Goal: Task Accomplishment & Management: Manage account settings

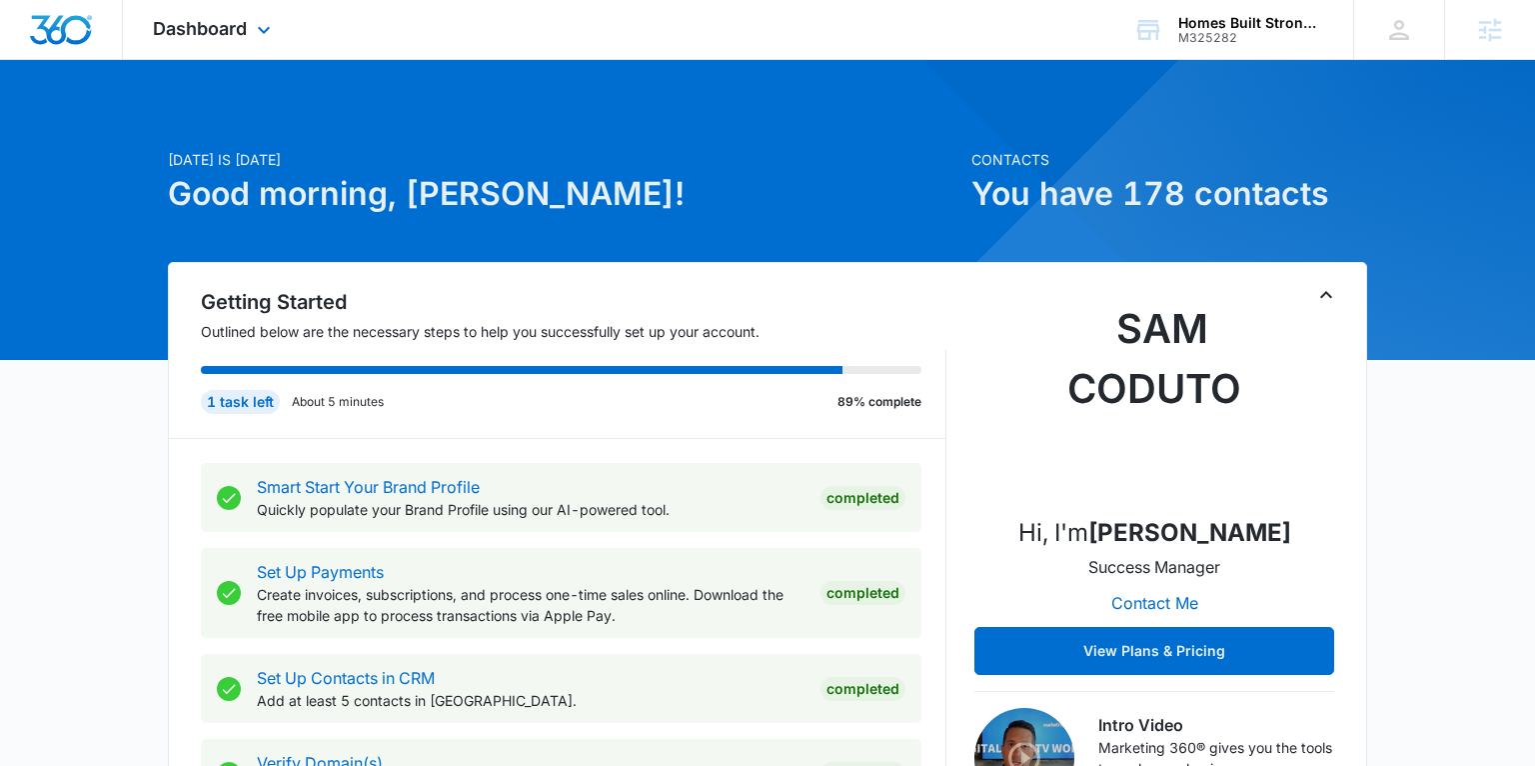
click at [188, 40] on div "Dashboard Apps Reputation Websites Forms CRM Email Social Shop Payments POS Con…" at bounding box center [214, 29] width 183 height 59
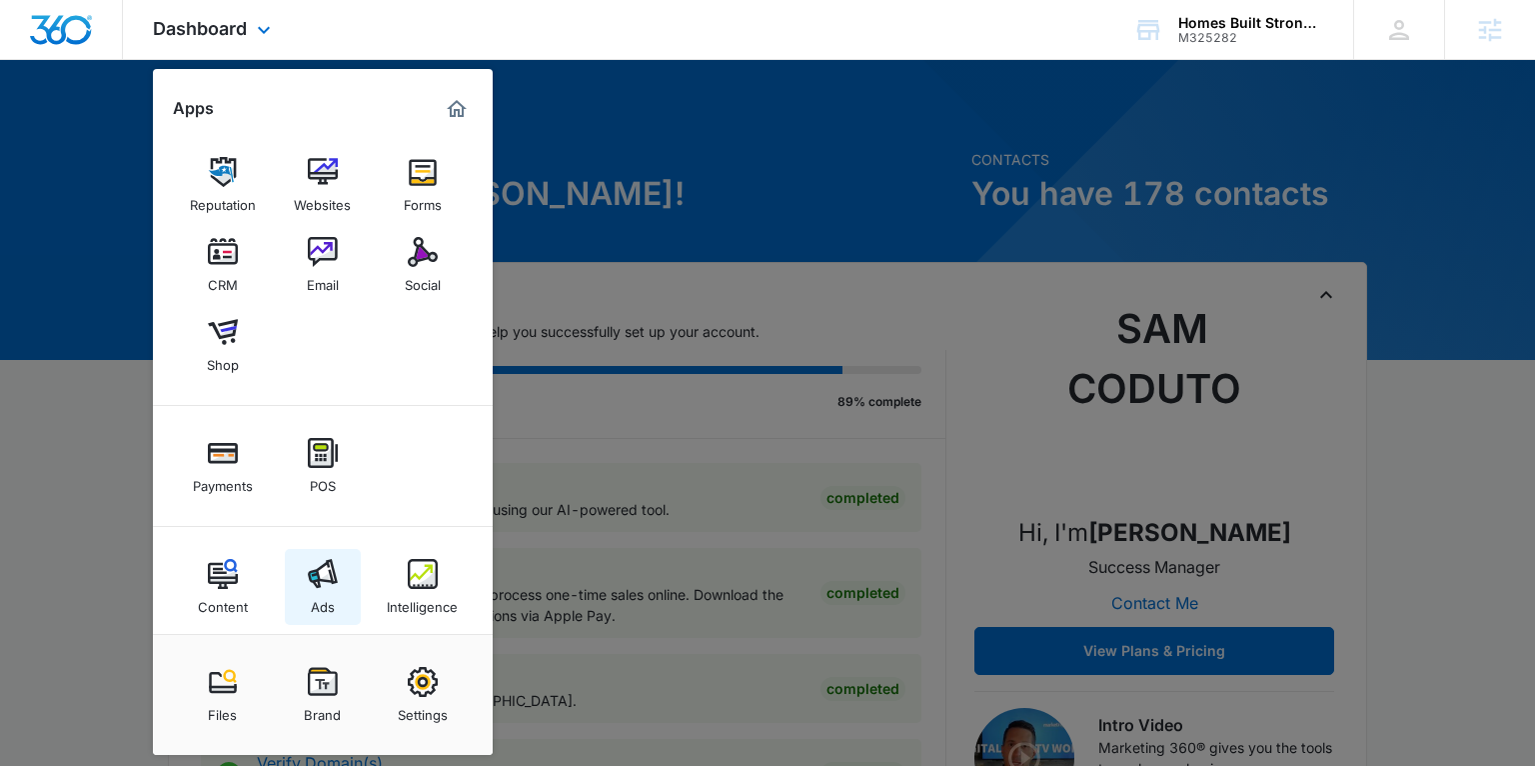
click at [332, 583] on img at bounding box center [323, 574] width 30 height 30
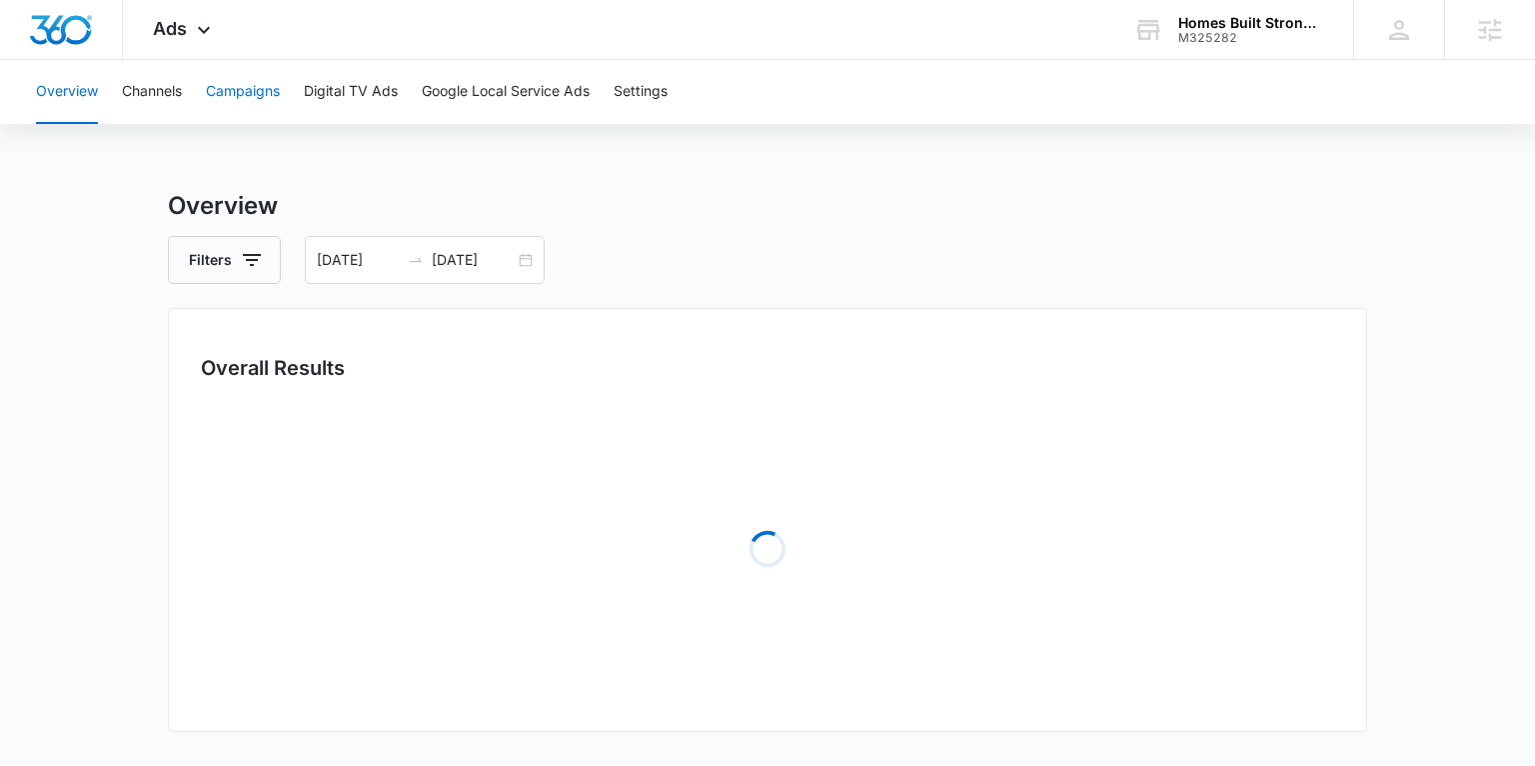
click at [247, 95] on button "Campaigns" at bounding box center [243, 92] width 74 height 64
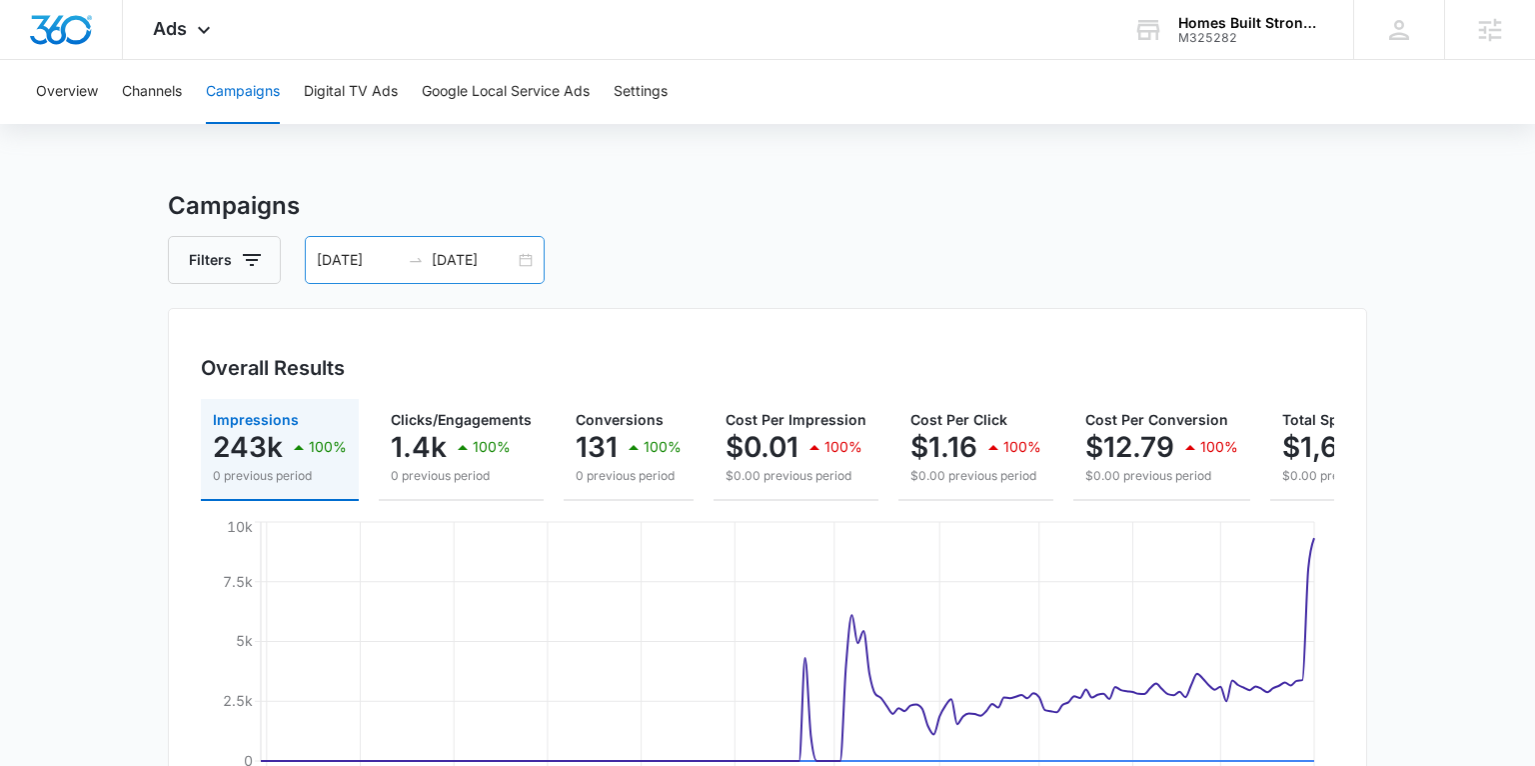
click at [526, 250] on div "02/03/2025 08/02/2025" at bounding box center [425, 260] width 240 height 48
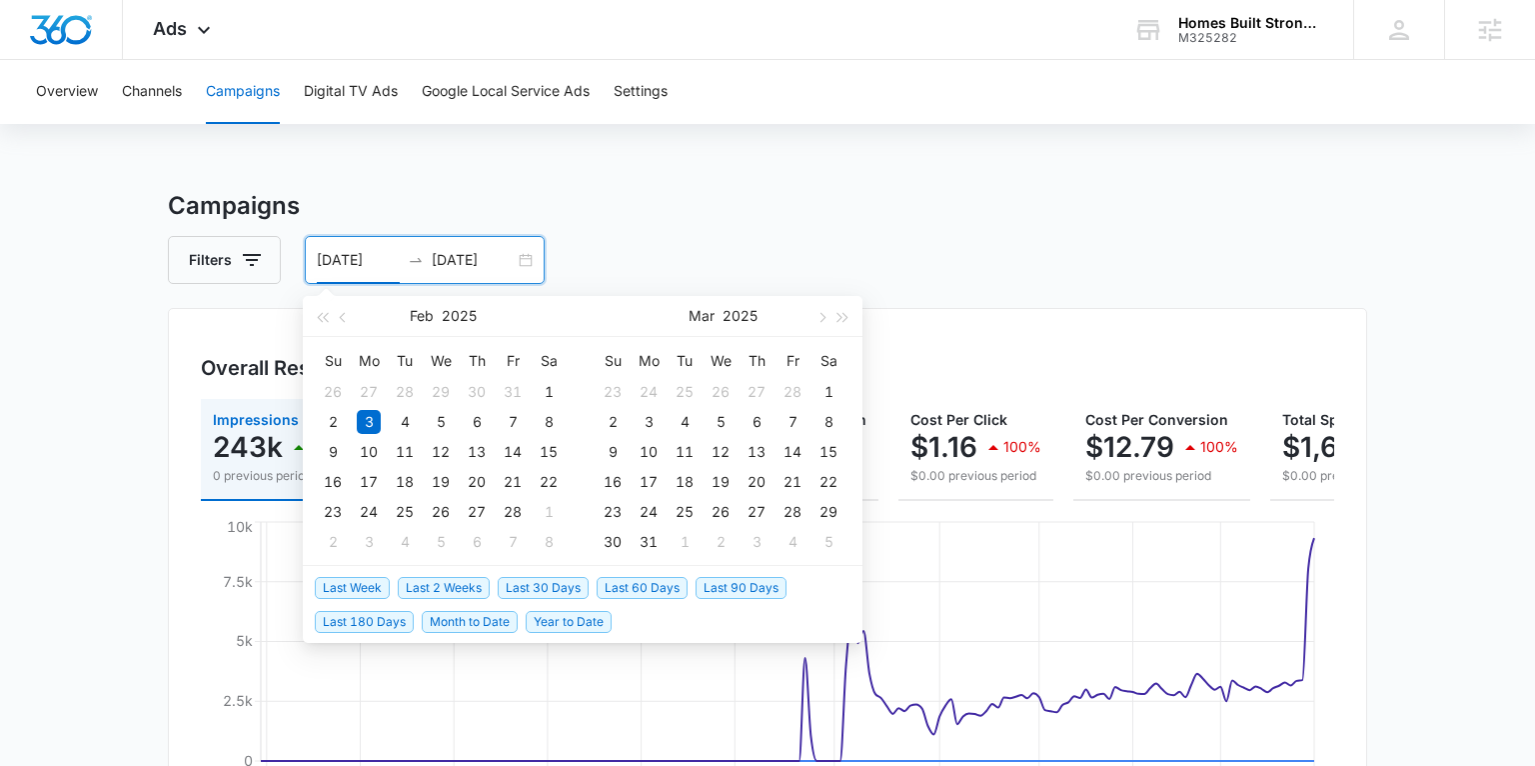
click at [559, 583] on span "Last 30 Days" at bounding box center [543, 588] width 91 height 22
type input "07/16/2025"
type input "08/15/2025"
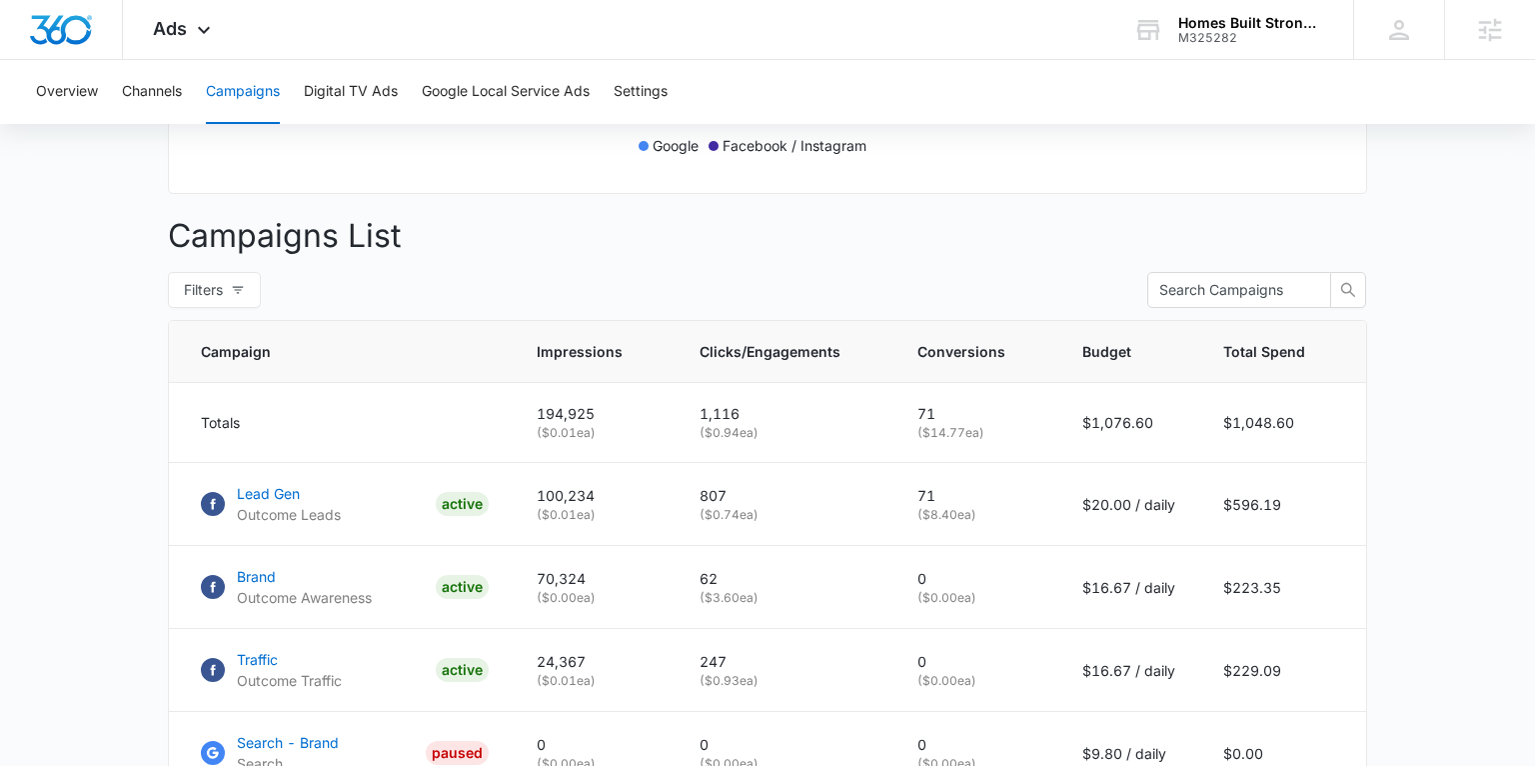
scroll to position [685, 0]
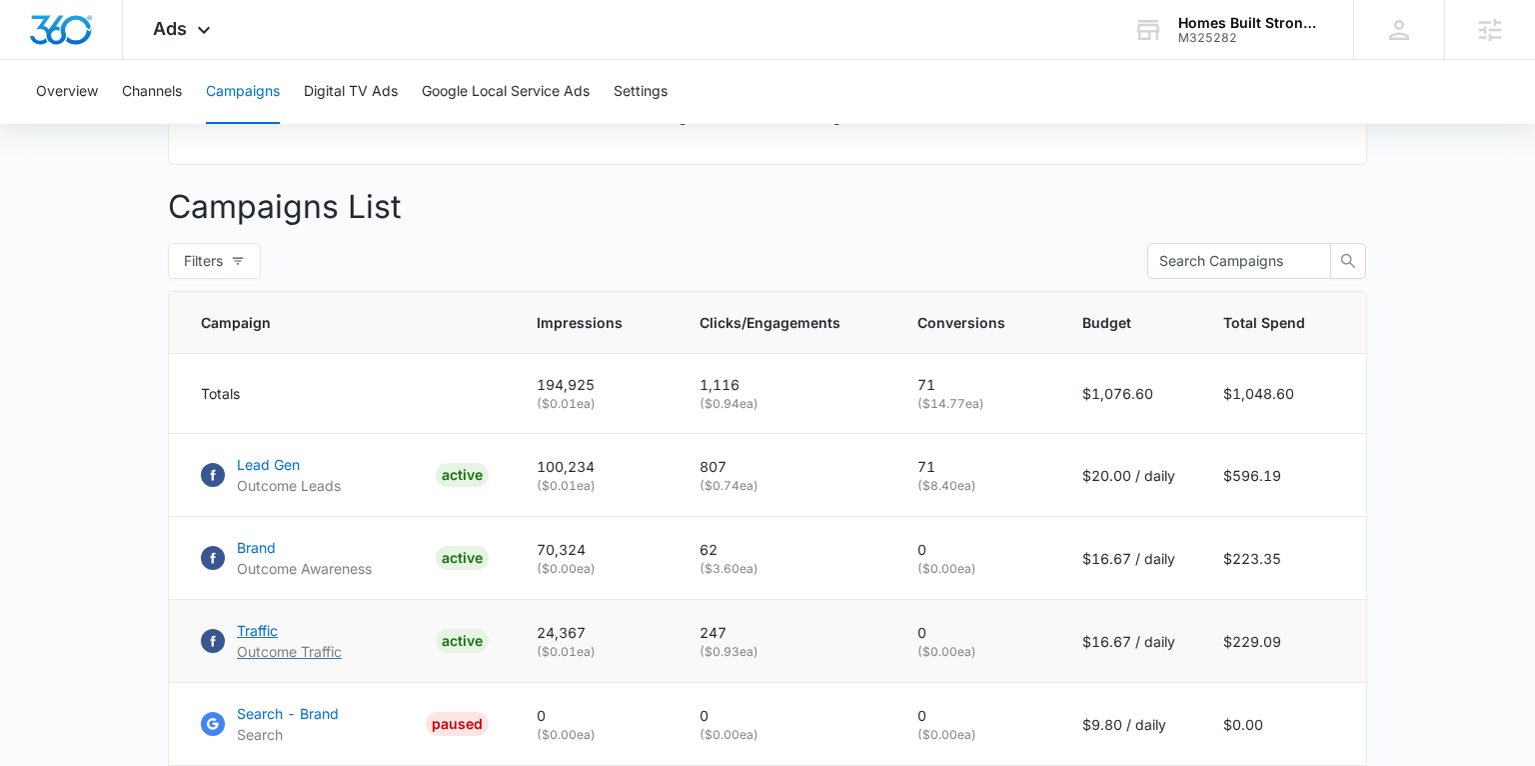
click at [261, 631] on p "Traffic" at bounding box center [289, 630] width 105 height 21
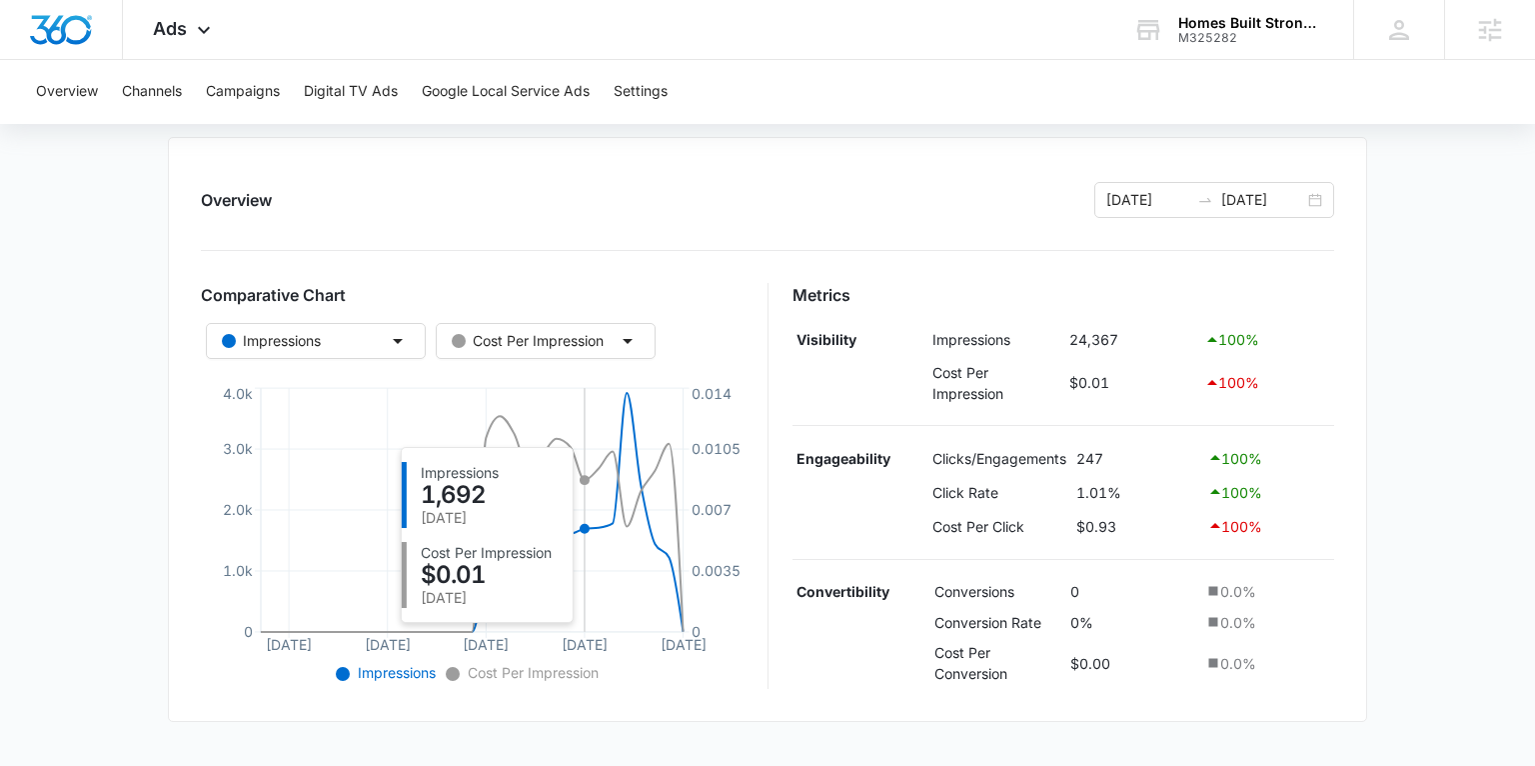
scroll to position [293, 0]
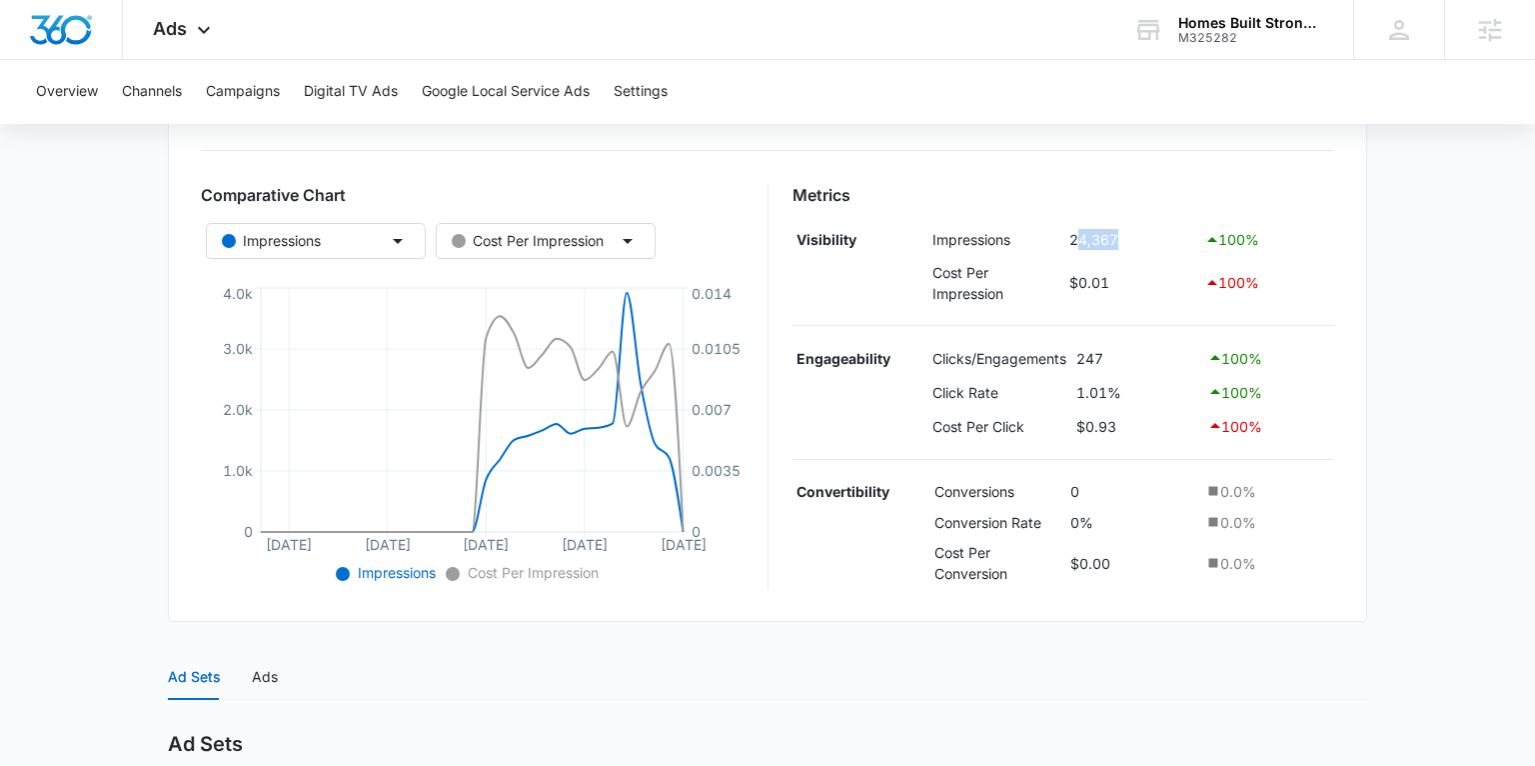
drag, startPoint x: 1136, startPoint y: 237, endPoint x: 1081, endPoint y: 238, distance: 55.0
click at [1081, 238] on td "24,367" at bounding box center [1131, 240] width 135 height 34
drag, startPoint x: 1103, startPoint y: 358, endPoint x: 1074, endPoint y: 358, distance: 29.0
click at [1074, 358] on td "247" at bounding box center [1136, 359] width 131 height 34
drag, startPoint x: 1122, startPoint y: 392, endPoint x: 1074, endPoint y: 390, distance: 48.0
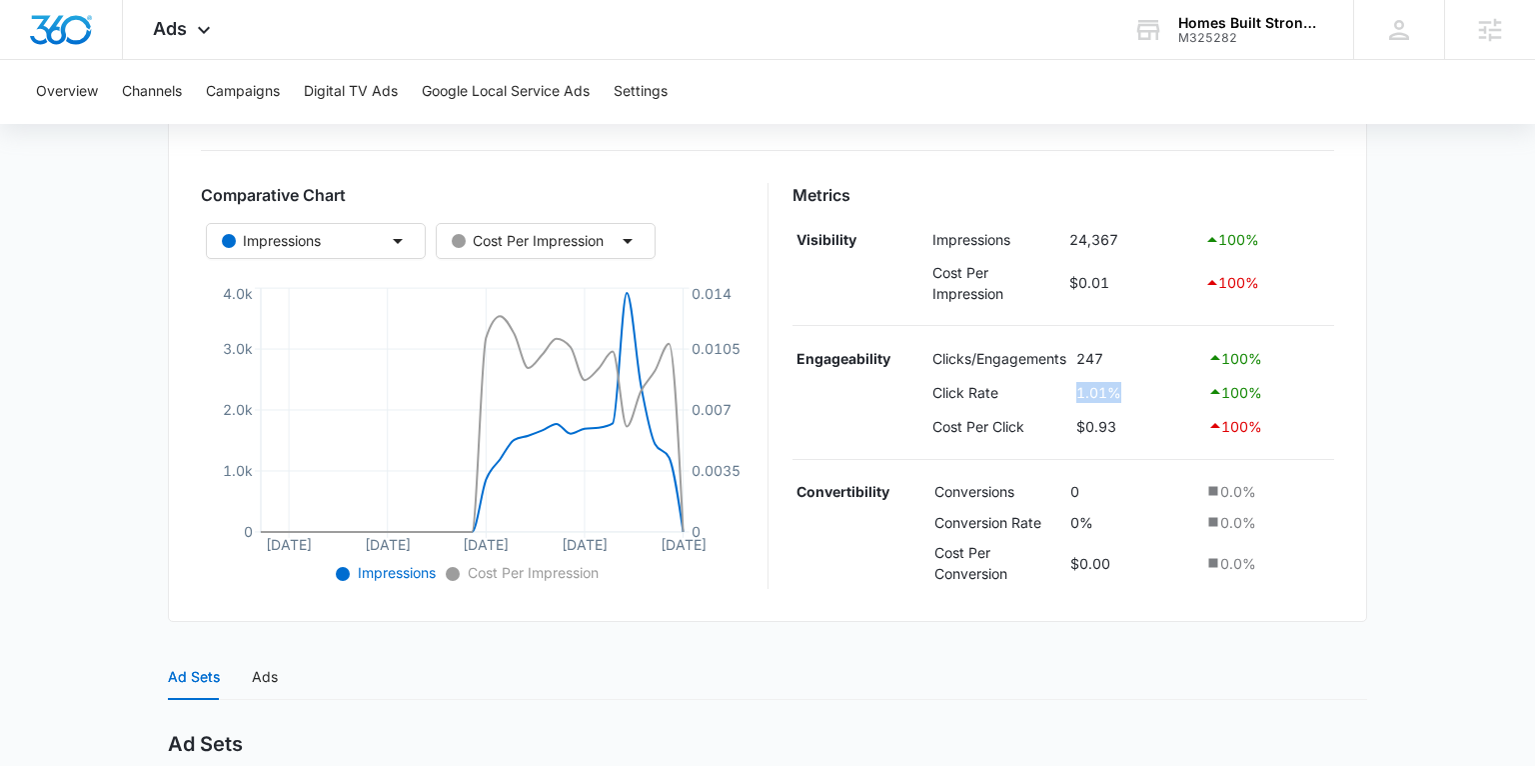
click at [1074, 390] on td "1.01%" at bounding box center [1136, 392] width 131 height 34
click at [189, 36] on div "Ads Apps Reputation Websites Forms CRM Email Social Shop Payments POS Content A…" at bounding box center [184, 29] width 123 height 59
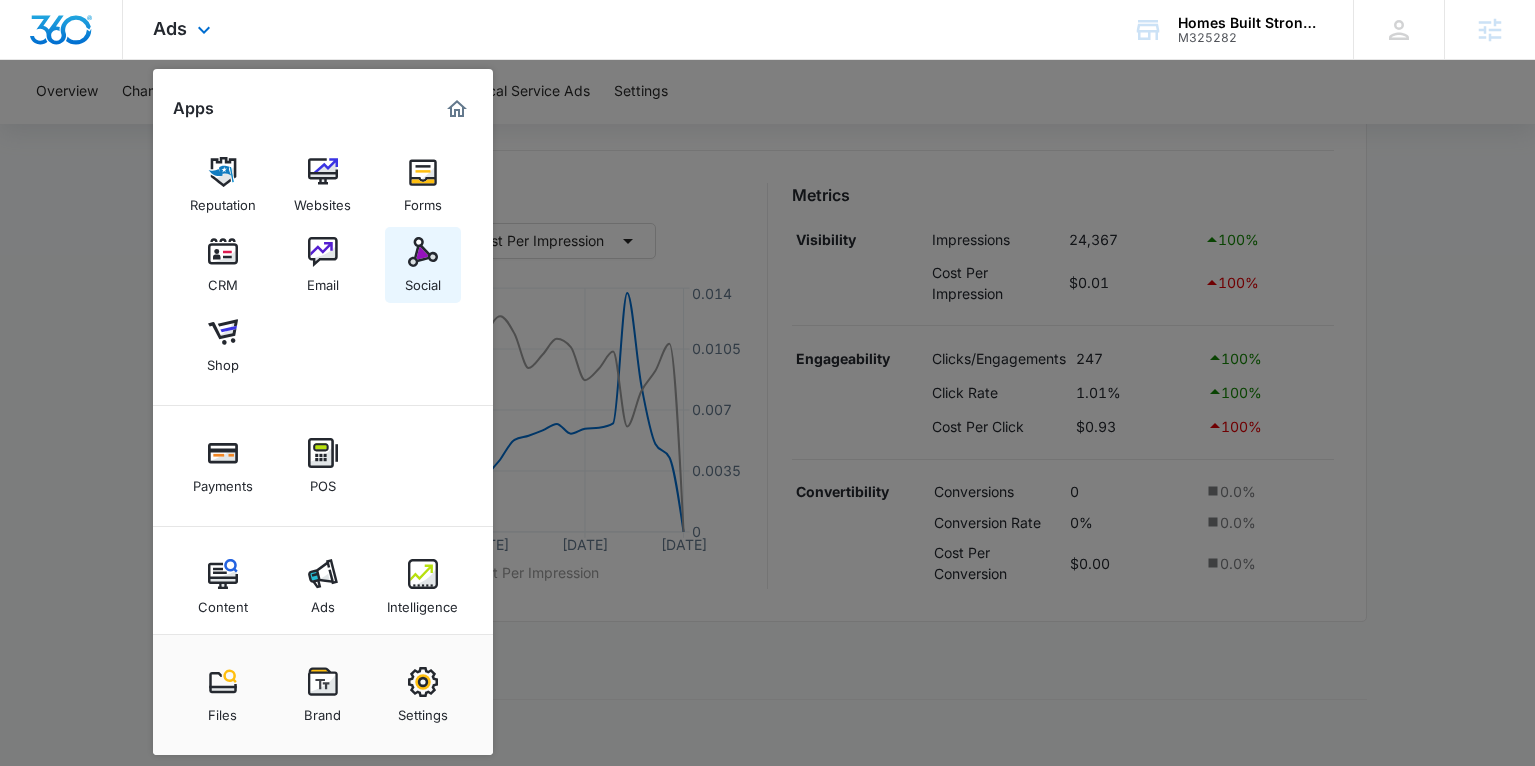
click at [424, 264] on img at bounding box center [423, 252] width 30 height 30
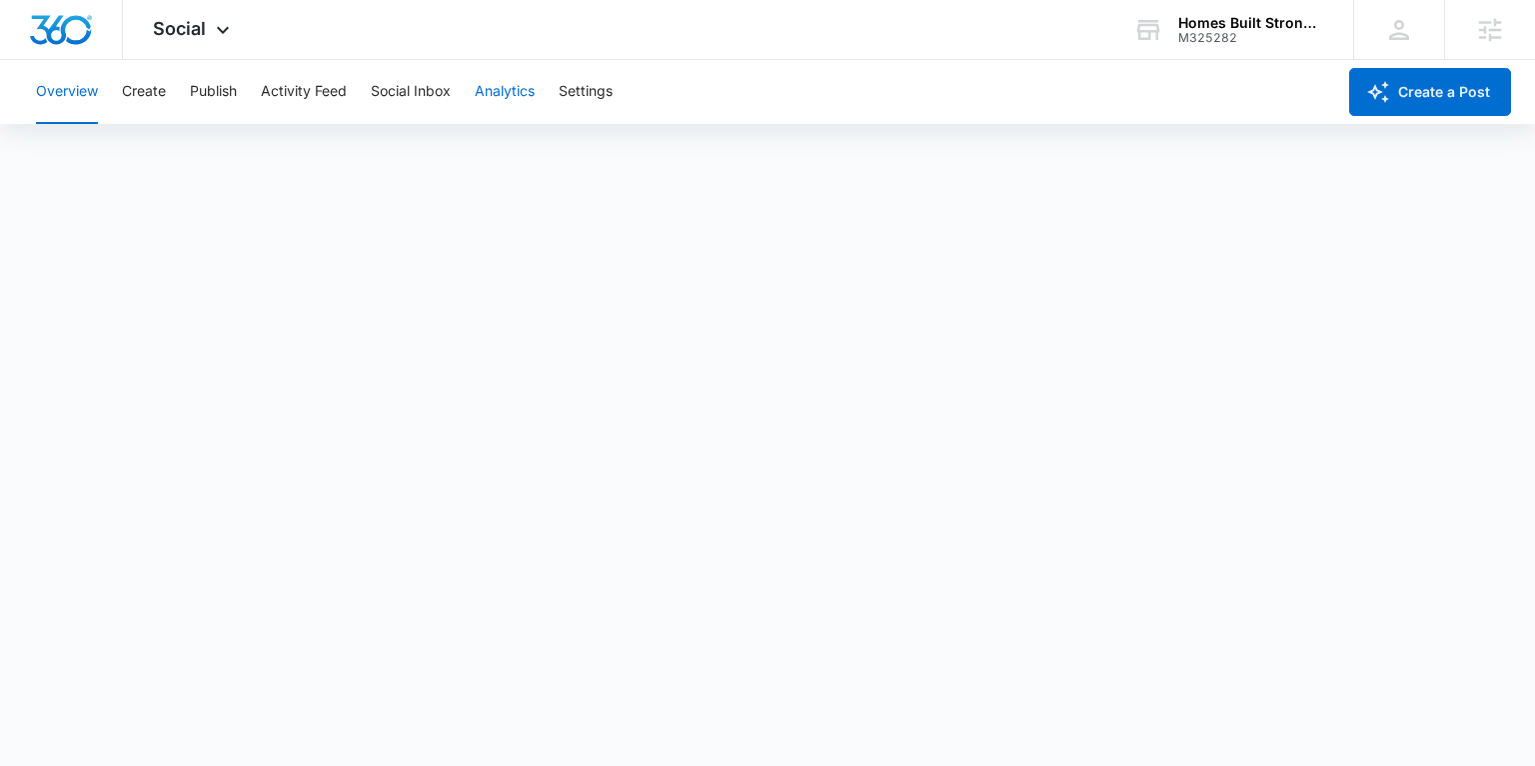
click at [494, 94] on button "Analytics" at bounding box center [505, 92] width 60 height 64
click at [151, 87] on button "Create" at bounding box center [144, 92] width 44 height 64
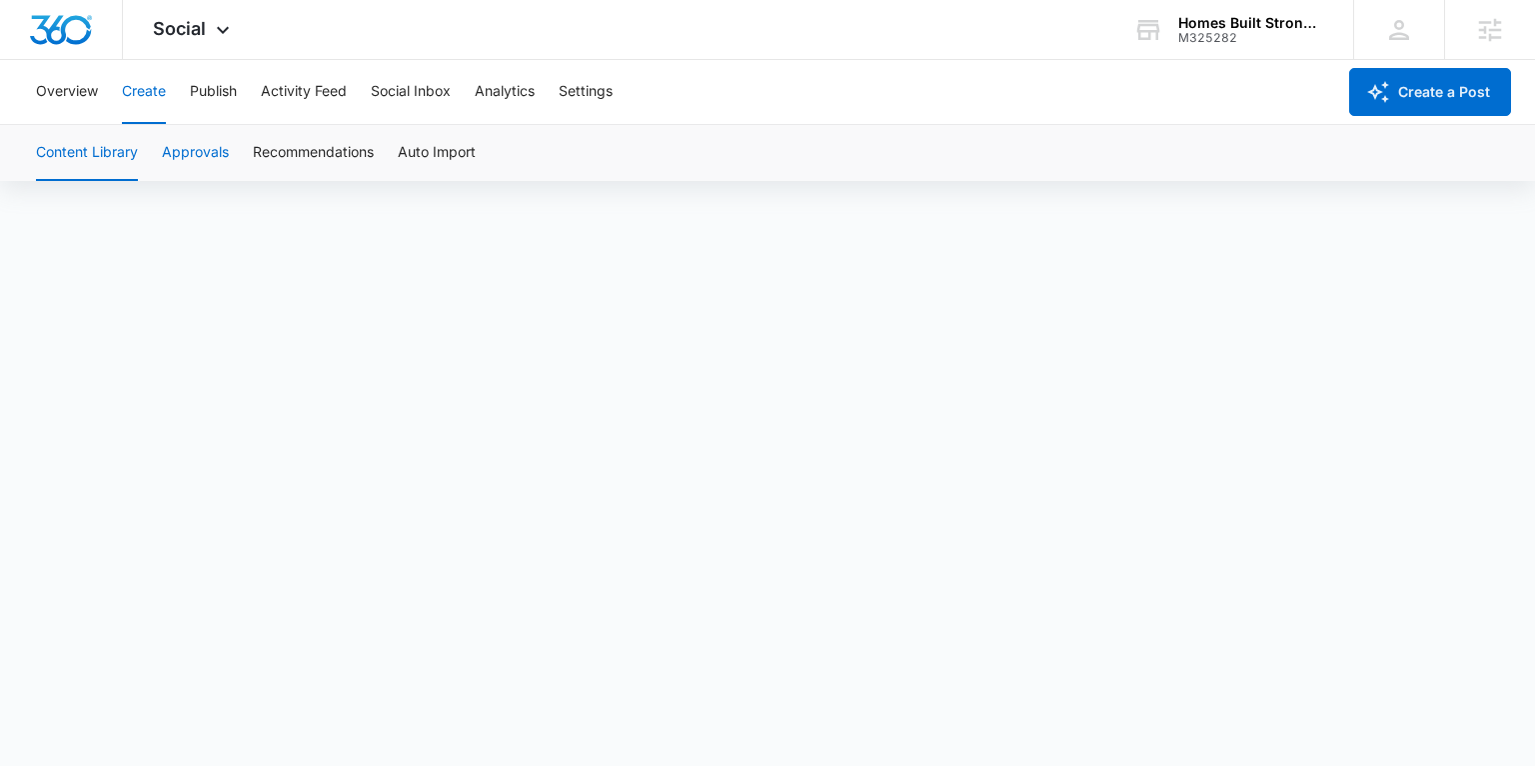
click at [207, 153] on button "Approvals" at bounding box center [195, 153] width 67 height 56
click at [222, 94] on button "Publish" at bounding box center [213, 92] width 47 height 64
click at [53, 93] on button "Overview" at bounding box center [67, 92] width 62 height 64
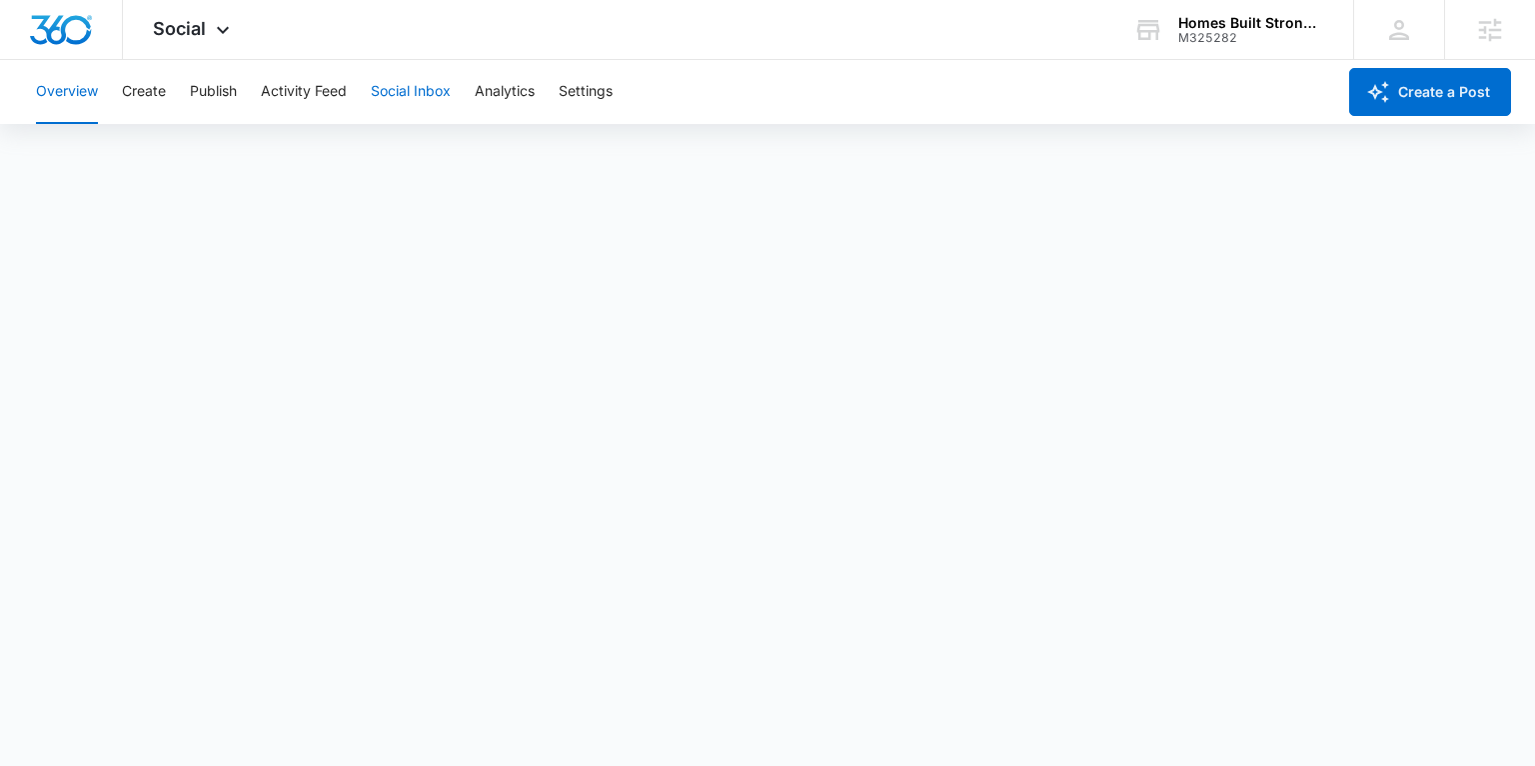
click at [430, 93] on button "Social Inbox" at bounding box center [411, 92] width 80 height 64
click at [302, 86] on button "Activity Feed" at bounding box center [304, 92] width 86 height 64
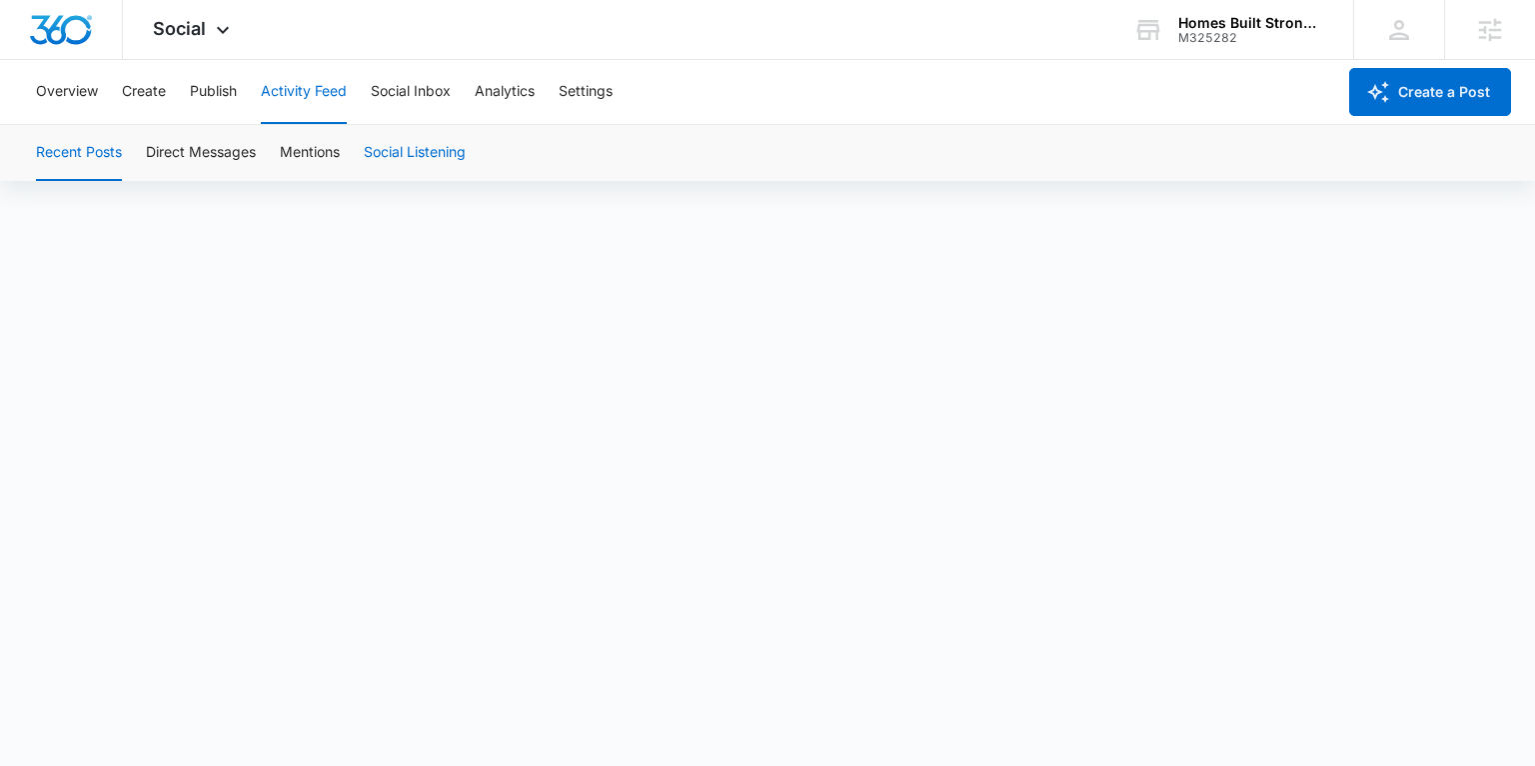
click at [418, 143] on button "Social Listening" at bounding box center [415, 153] width 102 height 56
click at [147, 96] on button "Create" at bounding box center [144, 92] width 44 height 64
click at [85, 87] on button "Overview" at bounding box center [67, 92] width 62 height 64
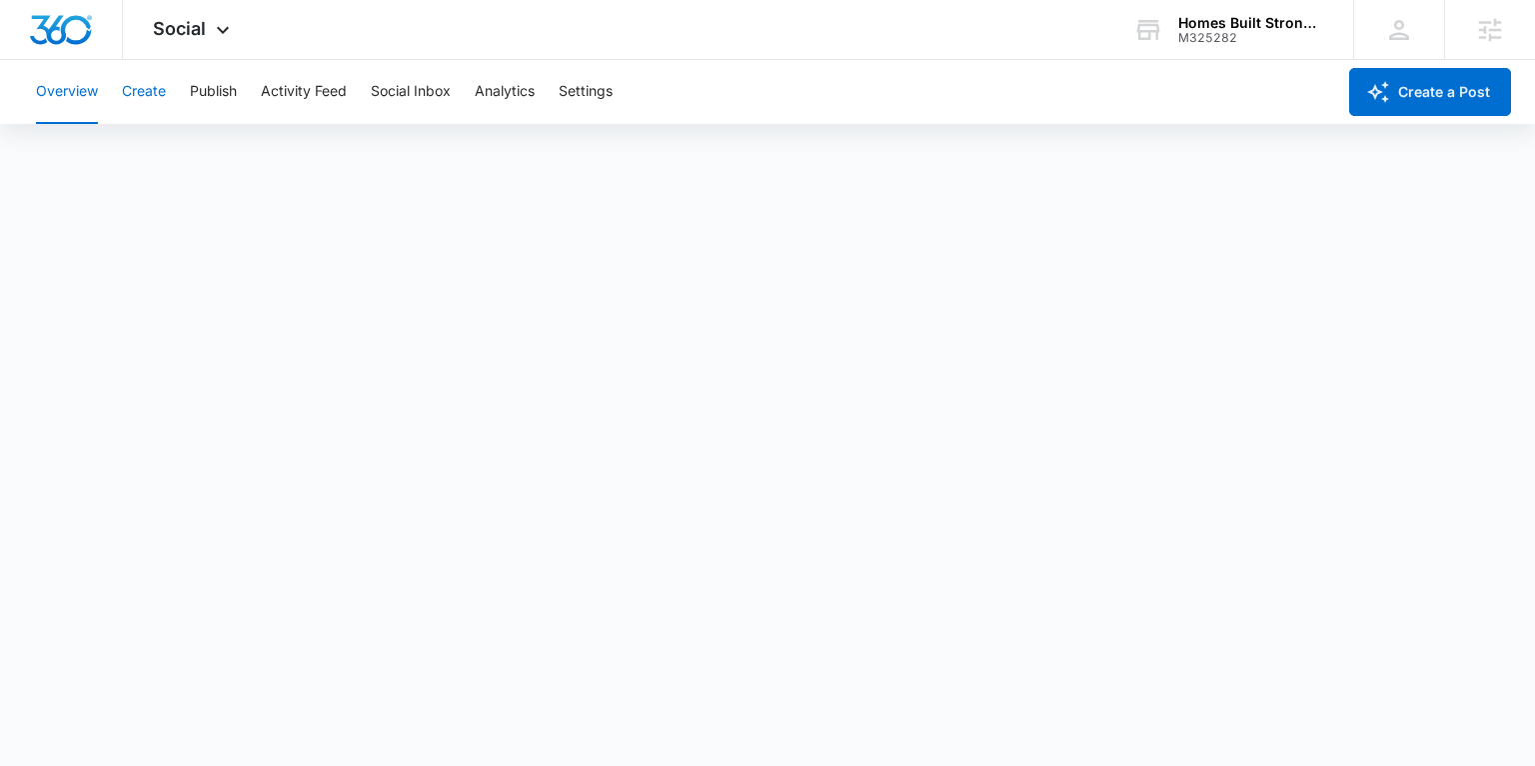
click at [142, 88] on button "Create" at bounding box center [144, 92] width 44 height 64
click at [217, 97] on button "Publish" at bounding box center [213, 92] width 47 height 64
click at [167, 152] on button "Schedules" at bounding box center [153, 153] width 68 height 56
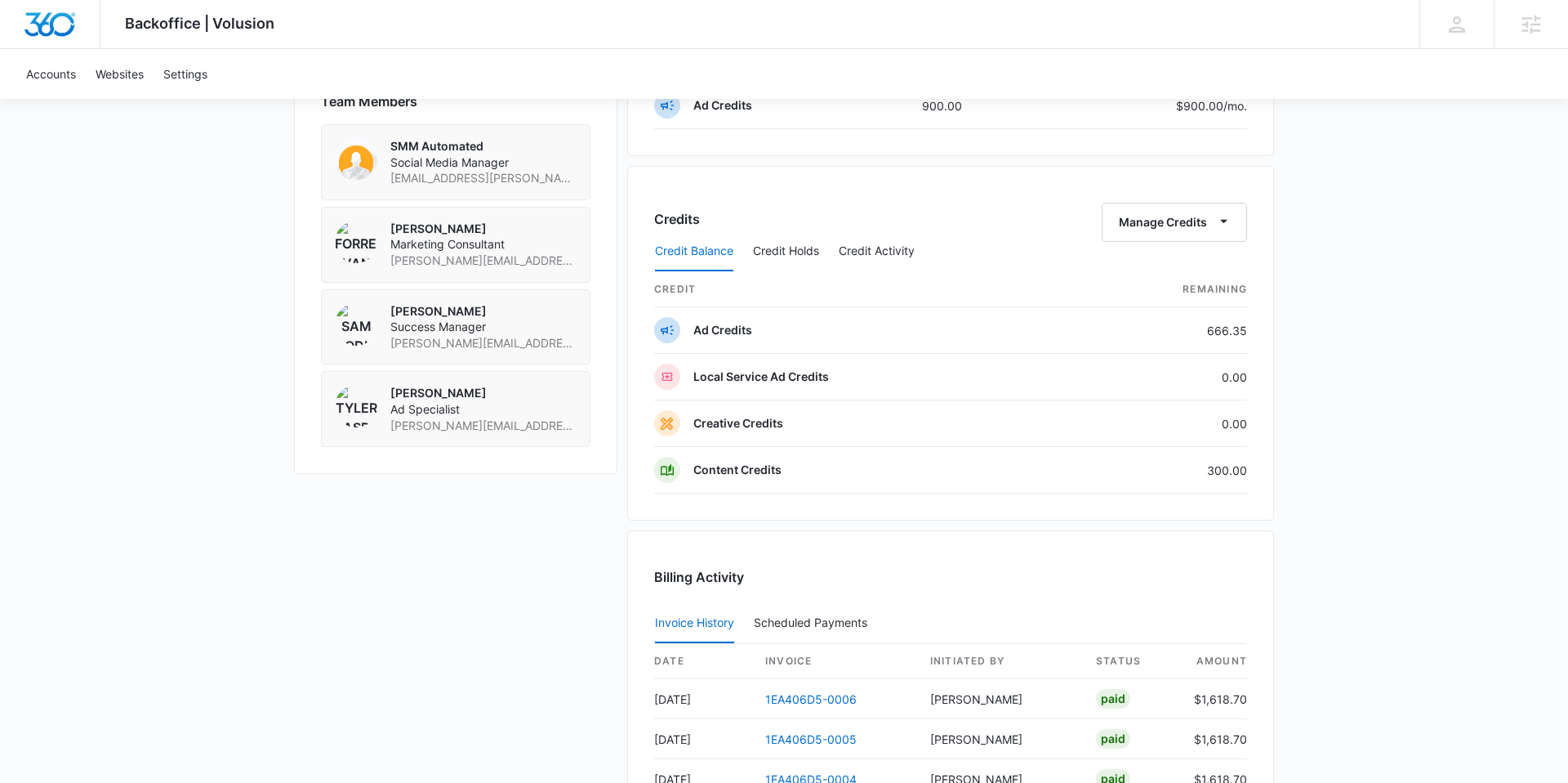
scroll to position [1219, 0]
click at [1229, 222] on icon "button" at bounding box center [1223, 222] width 17 height 17
click at [1191, 281] on div "Transfer Credits" at bounding box center [1165, 276] width 86 height 11
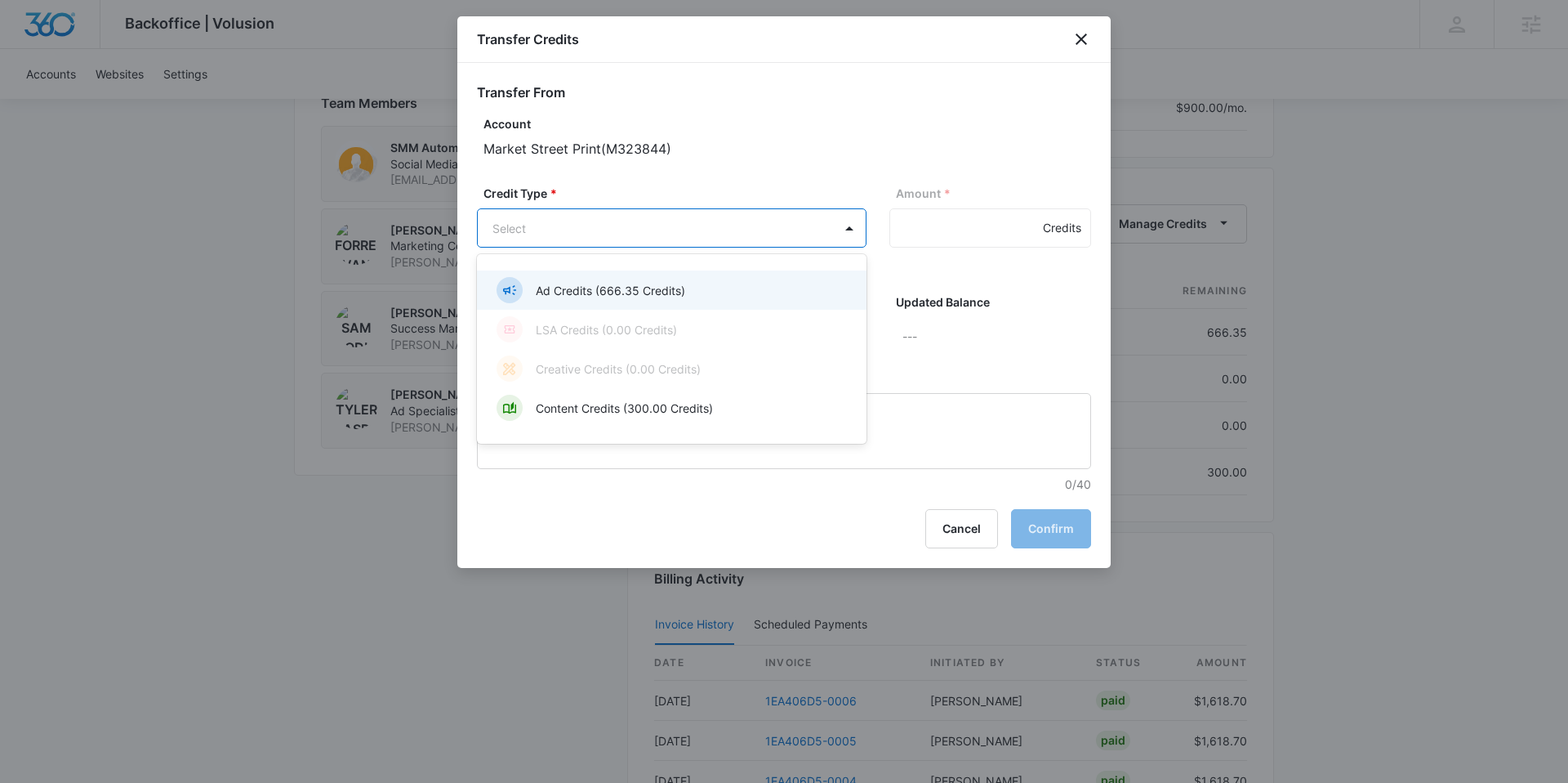
click at [670, 235] on body "Backoffice | Volusion Apps Settings SC [PERSON_NAME] [PERSON_NAME][EMAIL_ADDRES…" at bounding box center [784, 8] width 1568 height 2454
click at [619, 288] on p "Ad Credits (666.35 Credits)" at bounding box center [610, 290] width 150 height 17
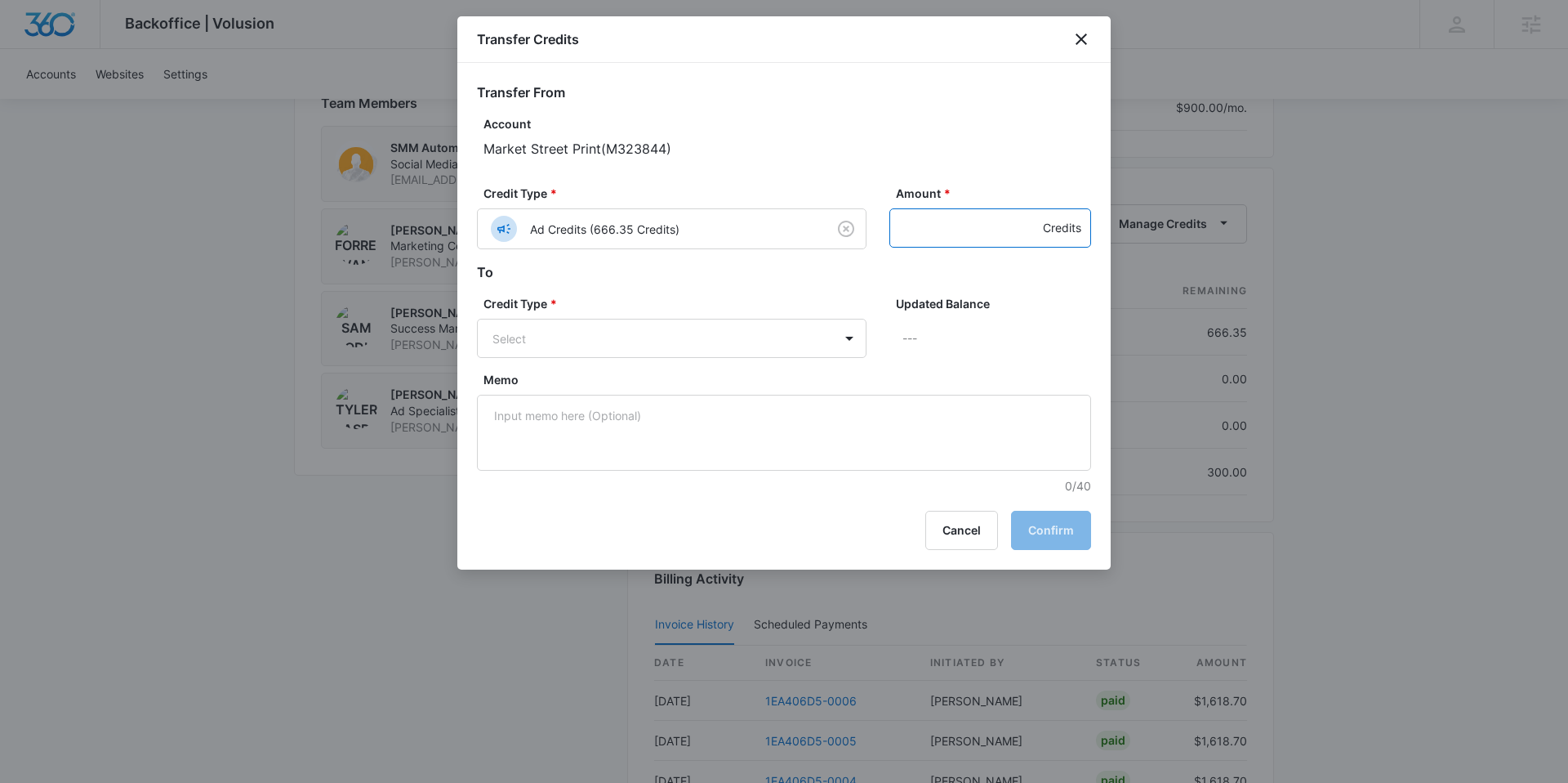
click at [998, 235] on input "Amount *" at bounding box center [989, 228] width 202 height 39
type input "300"
click at [809, 334] on body "Backoffice | Volusion Apps Settings SC [PERSON_NAME] [PERSON_NAME][EMAIL_ADDRES…" at bounding box center [784, 8] width 1568 height 2454
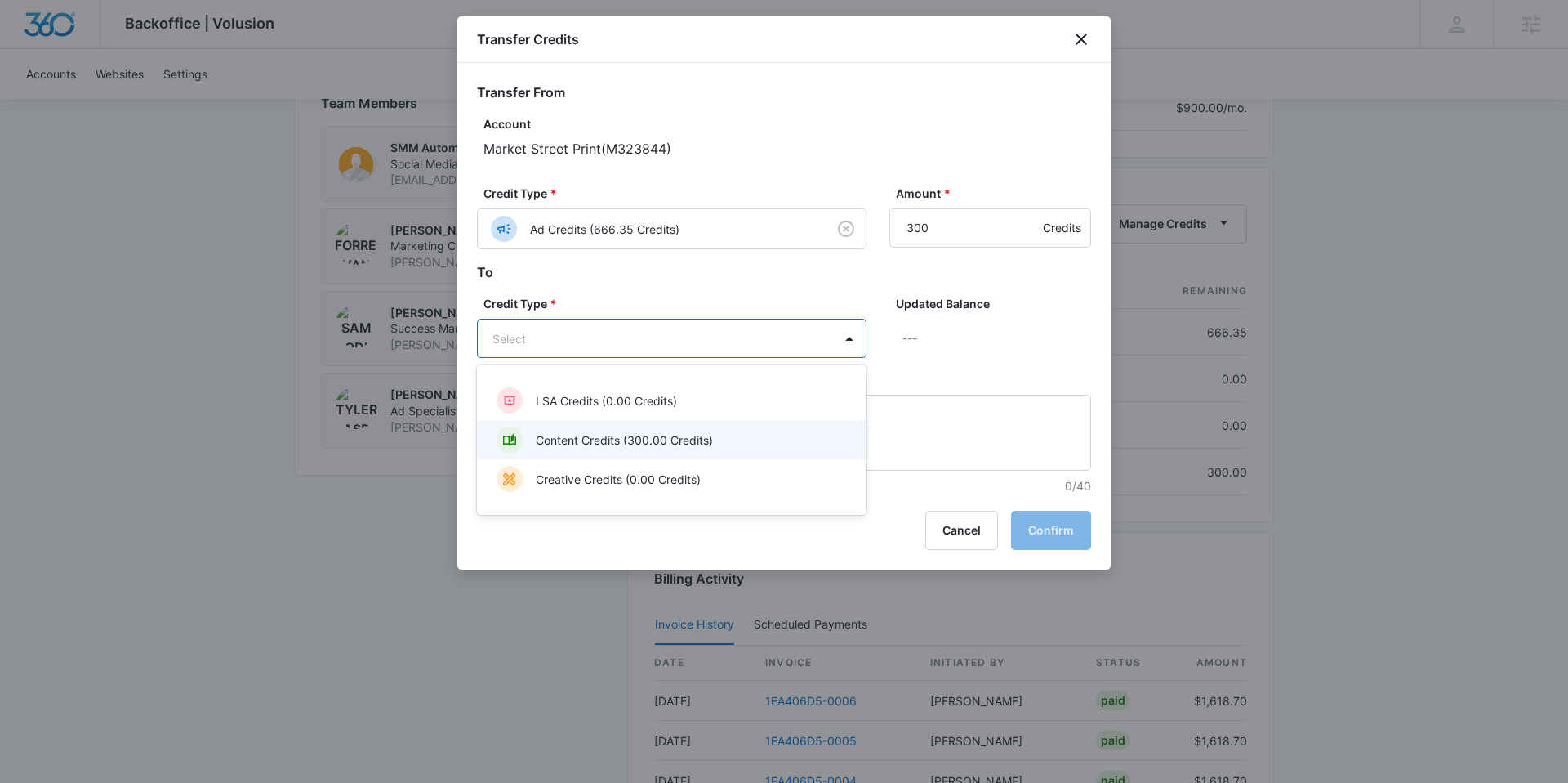
click at [770, 433] on div "Content Credits (300.00 Credits)" at bounding box center [670, 440] width 347 height 26
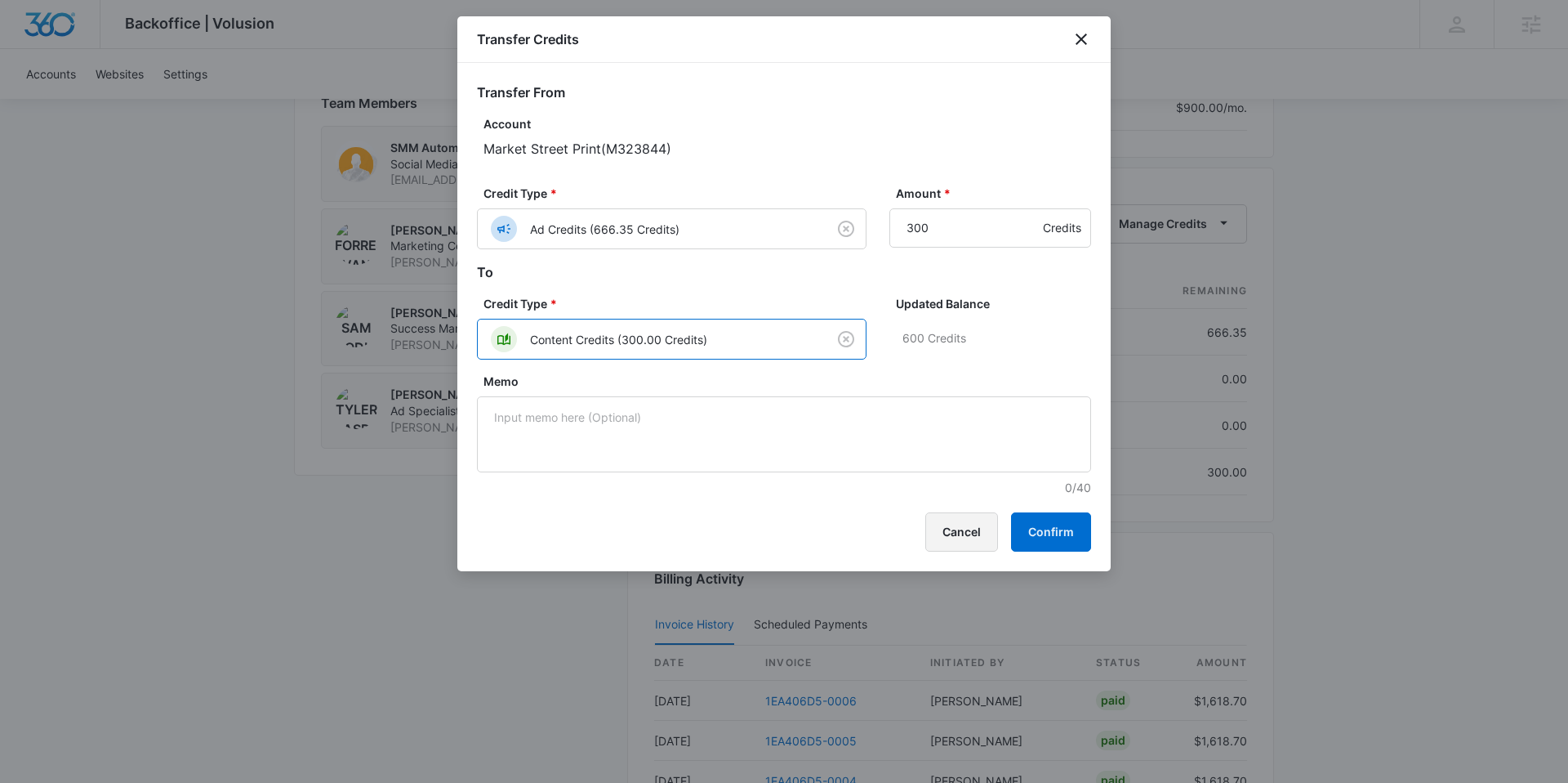
click at [970, 527] on button "Cancel" at bounding box center [961, 532] width 73 height 39
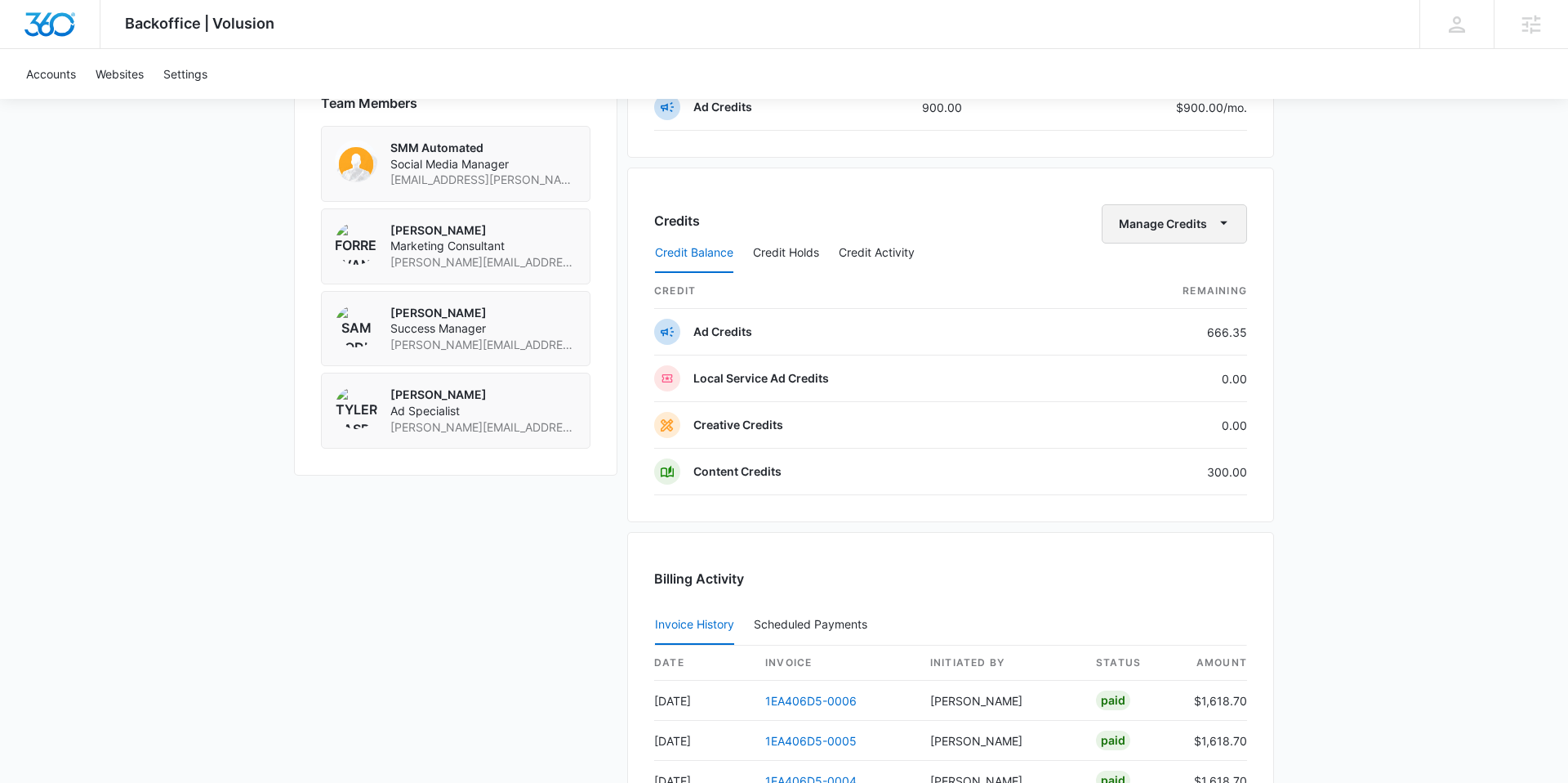
click at [1148, 231] on button "Manage Credits" at bounding box center [1174, 224] width 145 height 39
click at [1150, 282] on div "Transfer Credits" at bounding box center [1165, 276] width 86 height 11
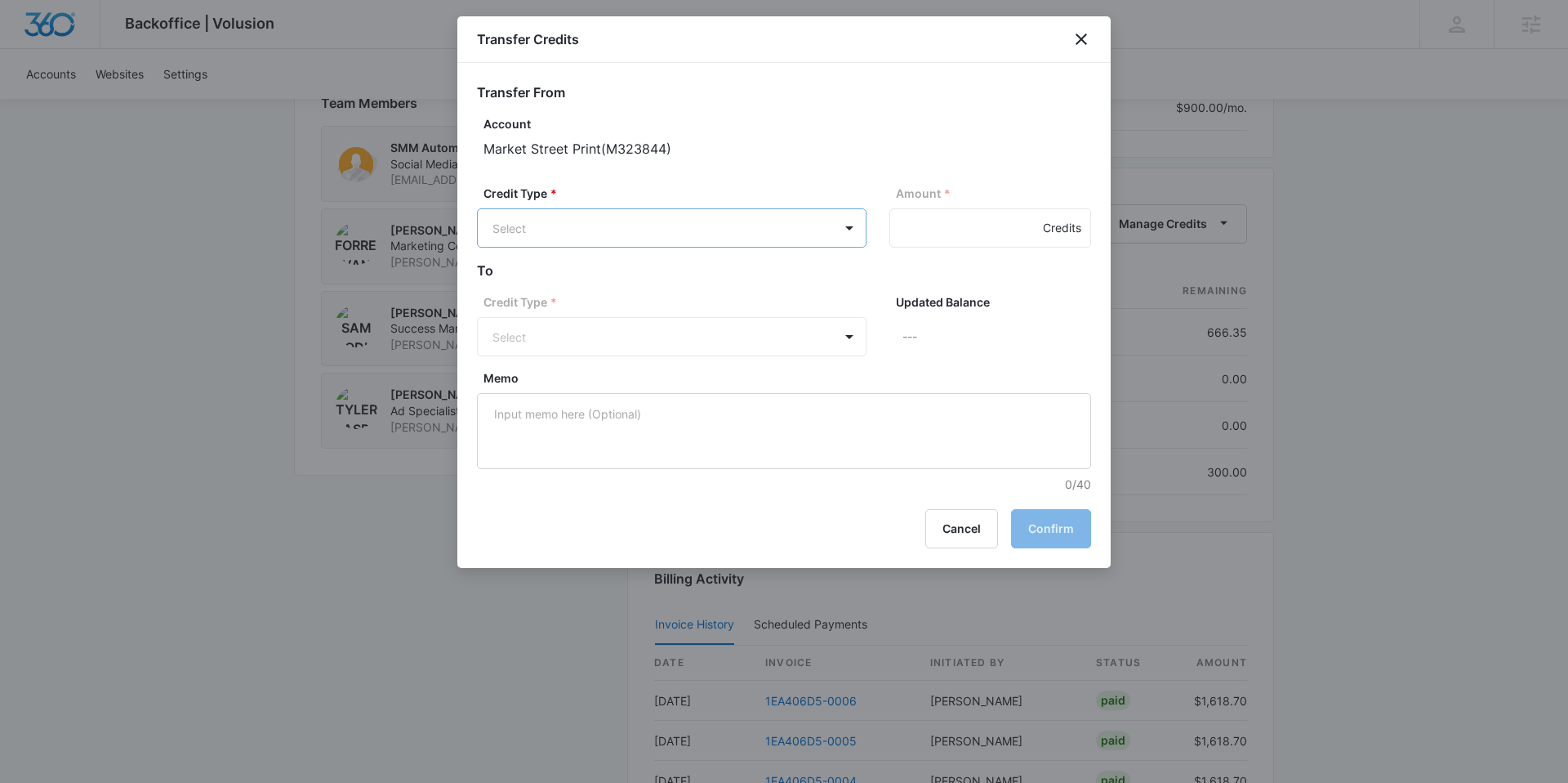
click at [749, 218] on body "Backoffice | Volusion Apps Settings SC [PERSON_NAME] [PERSON_NAME][EMAIL_ADDRES…" at bounding box center [784, 8] width 1568 height 2454
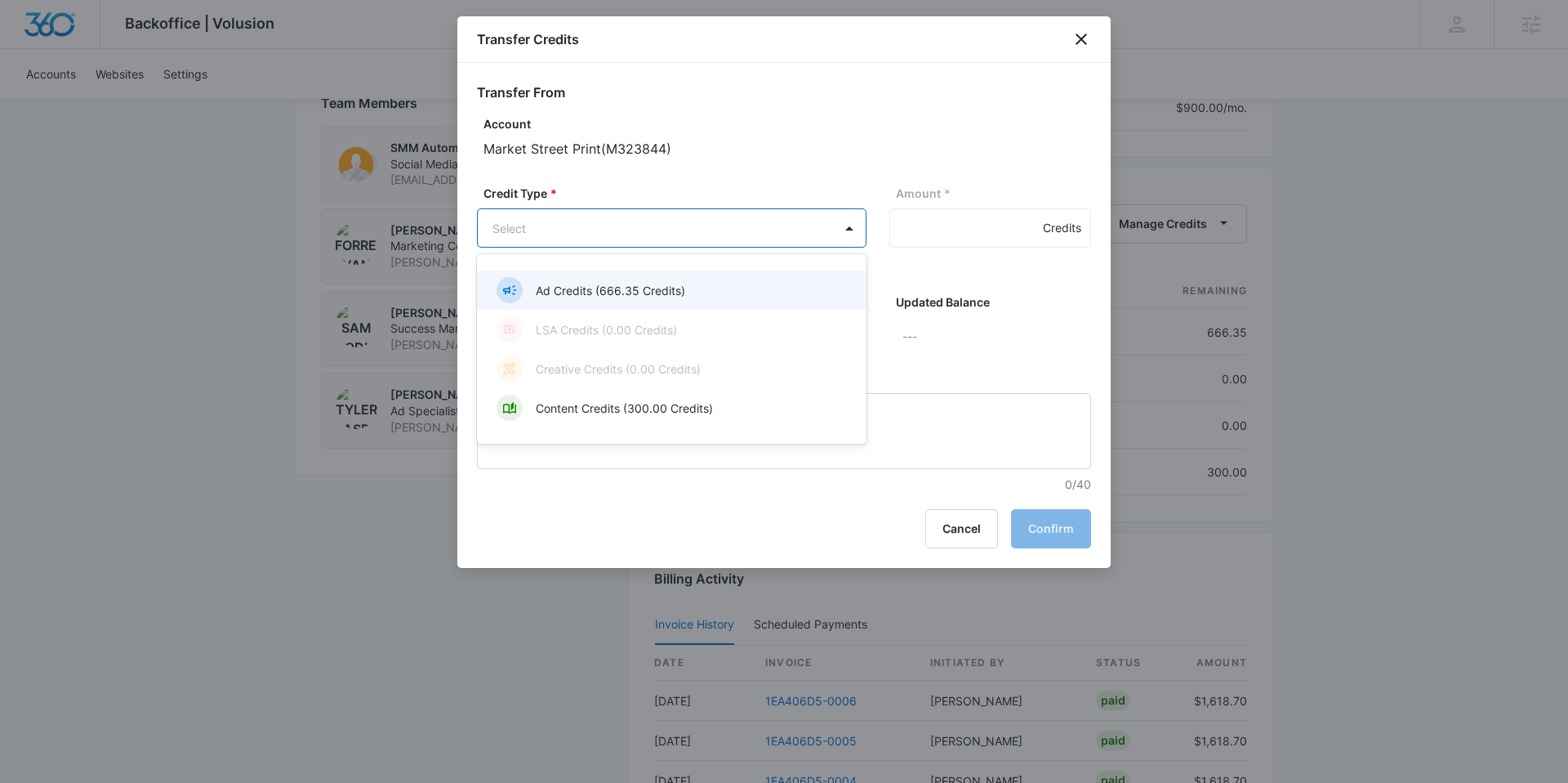
click at [707, 295] on div "Ad Credits (666.35 Credits)" at bounding box center [670, 290] width 347 height 26
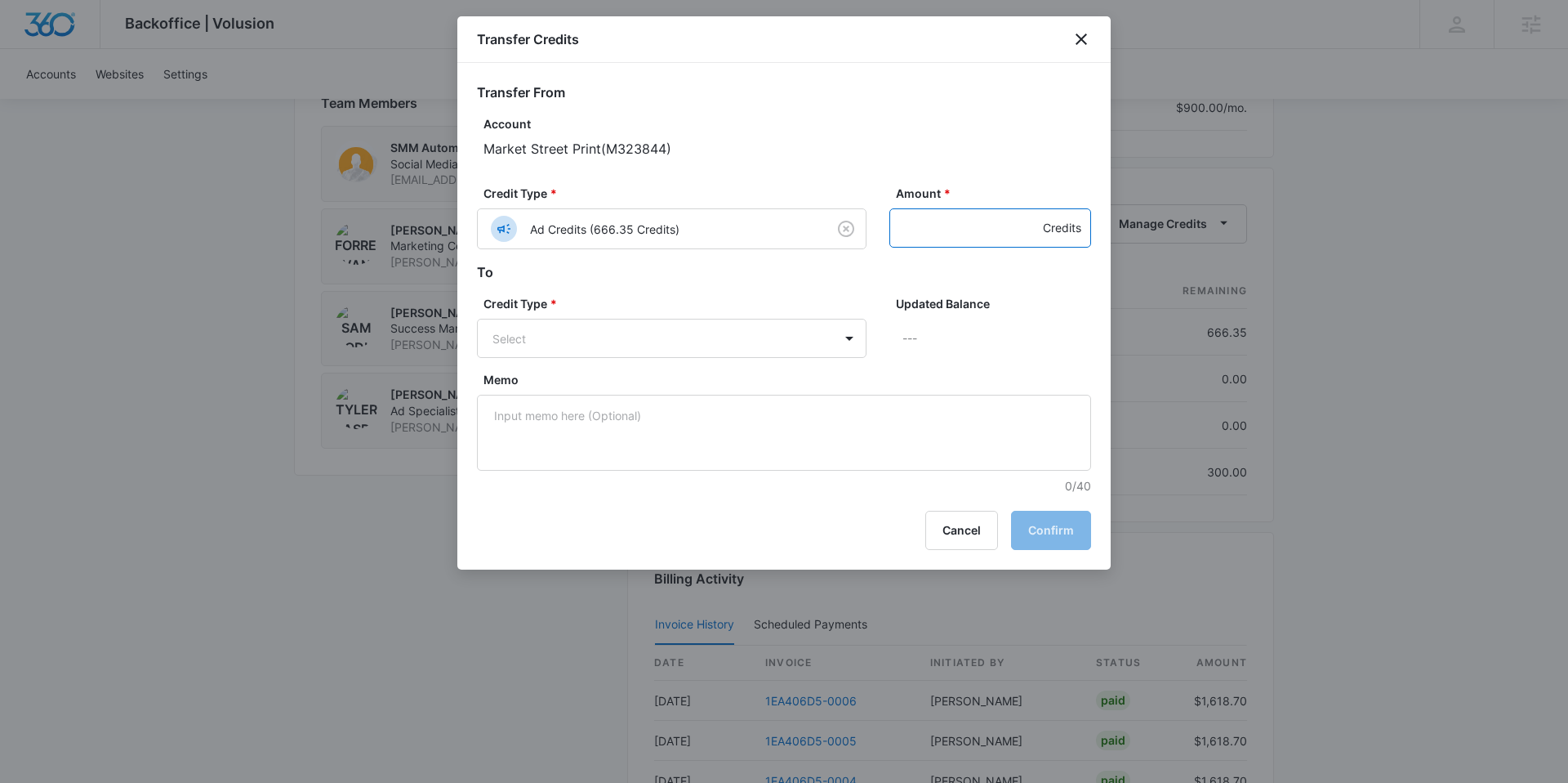
click at [953, 244] on input "Amount *" at bounding box center [989, 228] width 202 height 39
type input "300"
click at [777, 334] on body "Backoffice | Volusion Apps Settings SC [PERSON_NAME] [PERSON_NAME][EMAIL_ADDRES…" at bounding box center [784, 8] width 1568 height 2454
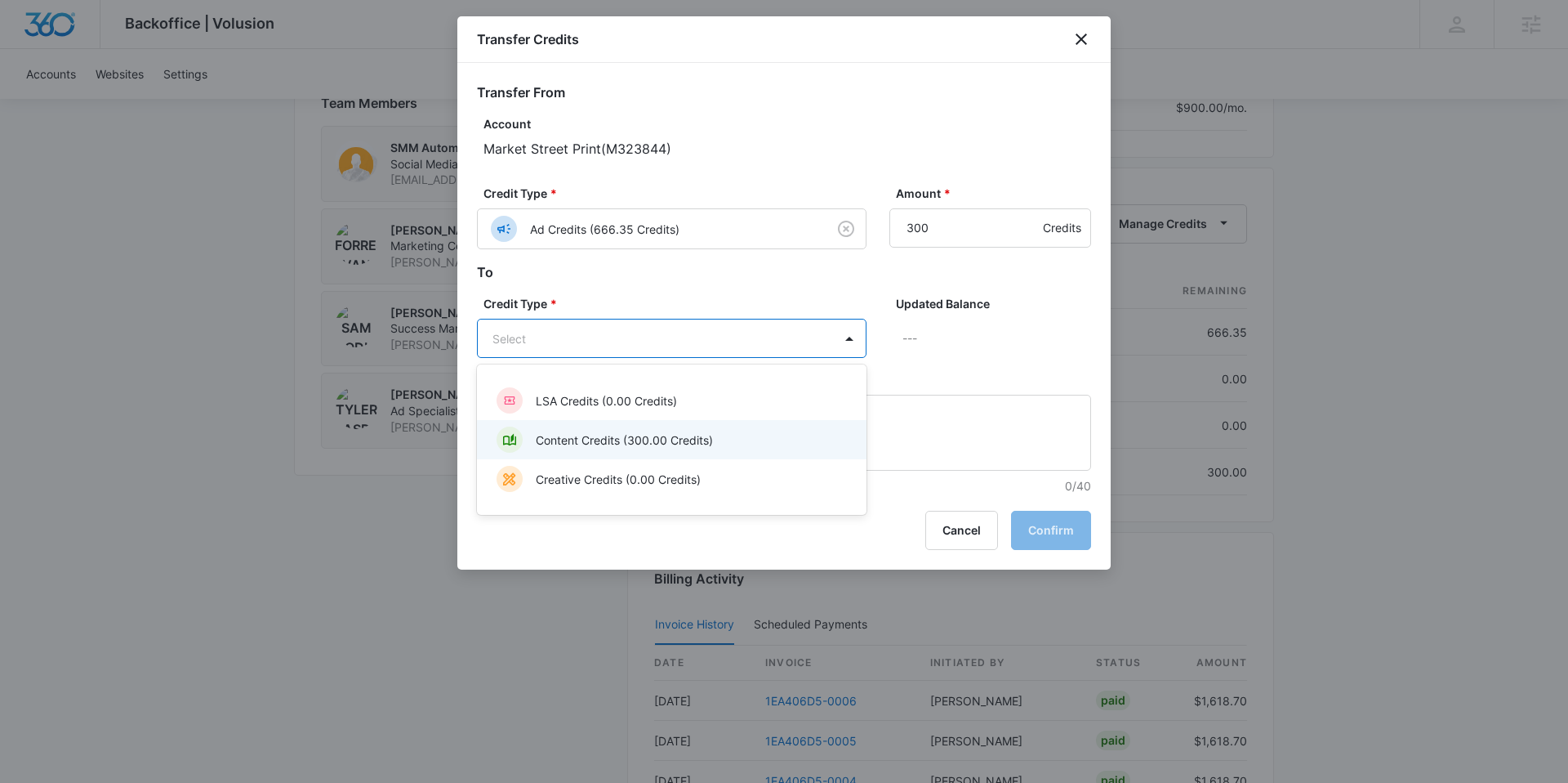
click at [704, 434] on p "Content Credits (300.00 Credits)" at bounding box center [624, 440] width 177 height 17
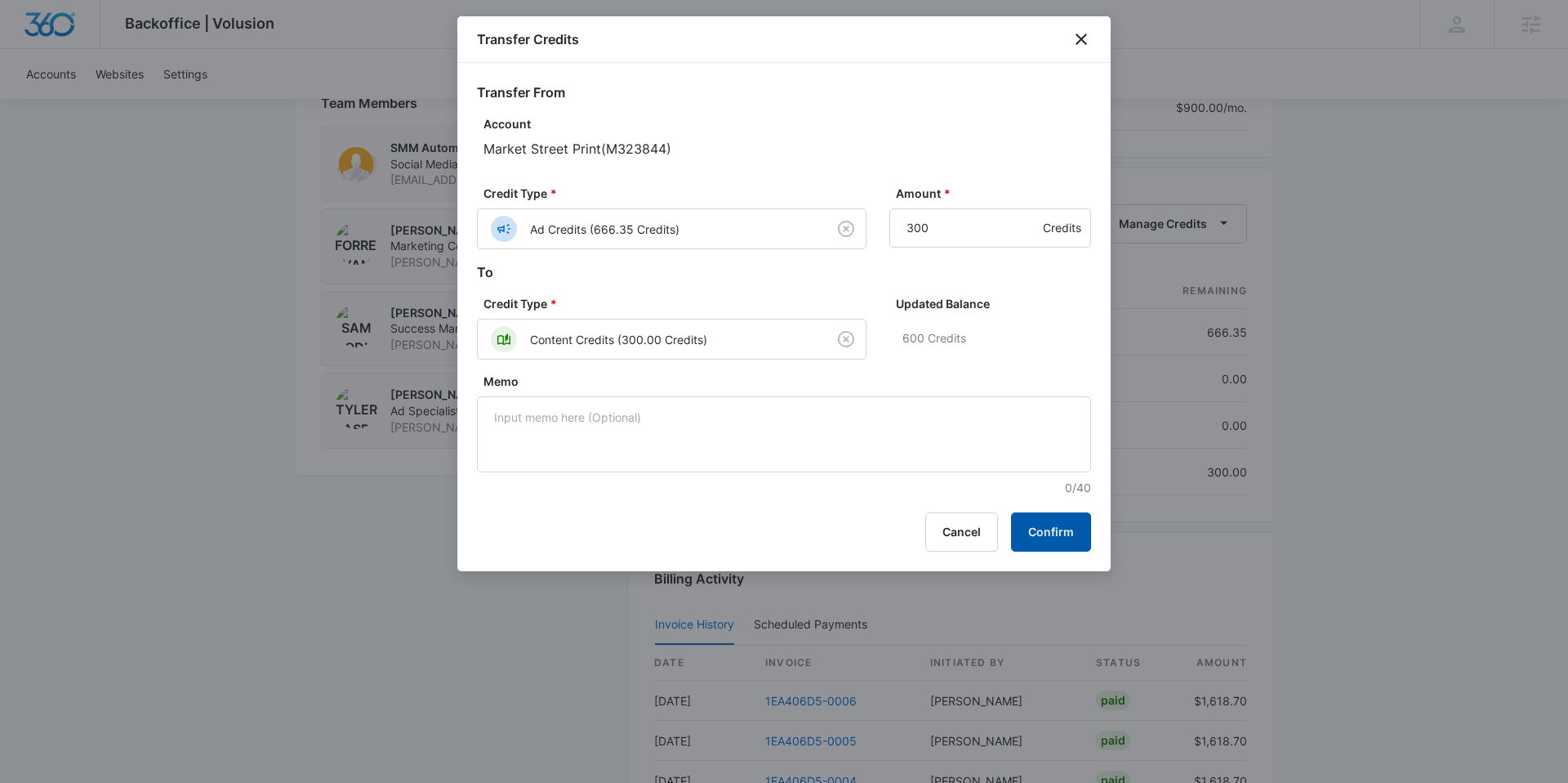
click at [1061, 531] on button "Confirm" at bounding box center [1051, 532] width 80 height 39
